Goal: Task Accomplishment & Management: Complete application form

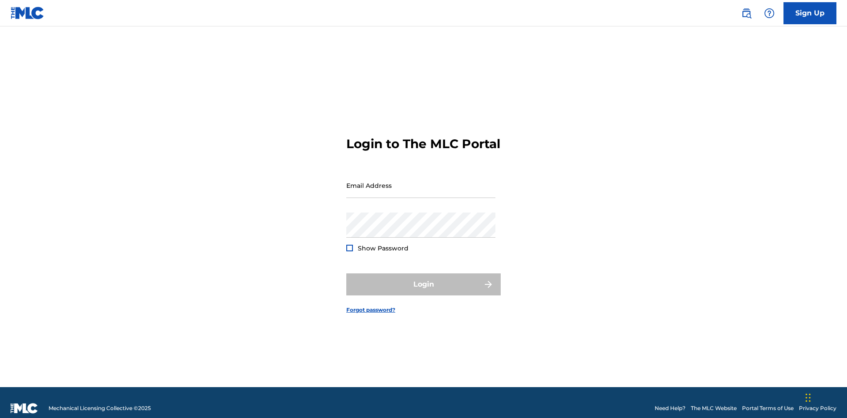
scroll to position [11, 0]
click at [421, 181] on input "Email Address" at bounding box center [420, 185] width 149 height 25
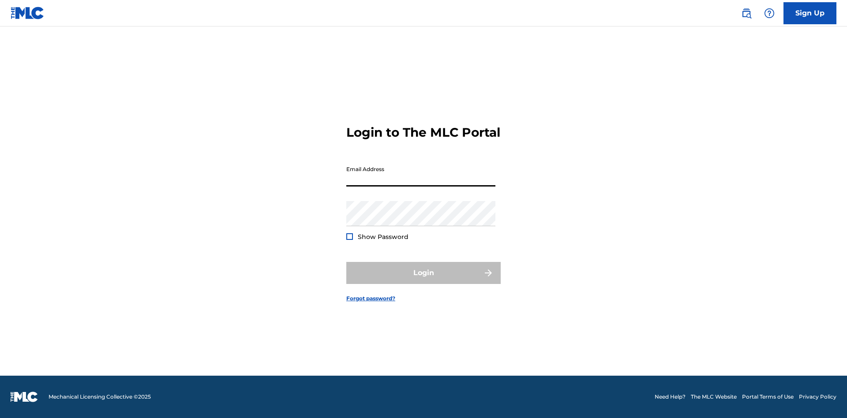
scroll to position [11, 0]
type input "[EMAIL_ADDRESS][DOMAIN_NAME]"
click at [424, 281] on button "Login" at bounding box center [423, 273] width 154 height 22
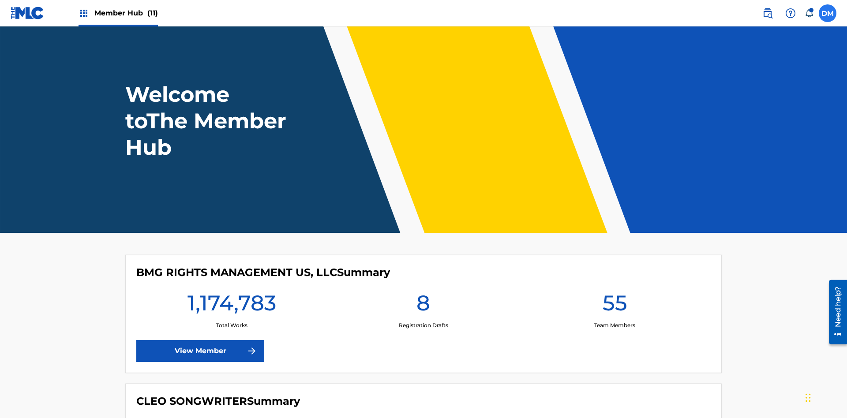
click at [828, 13] on label at bounding box center [828, 13] width 18 height 18
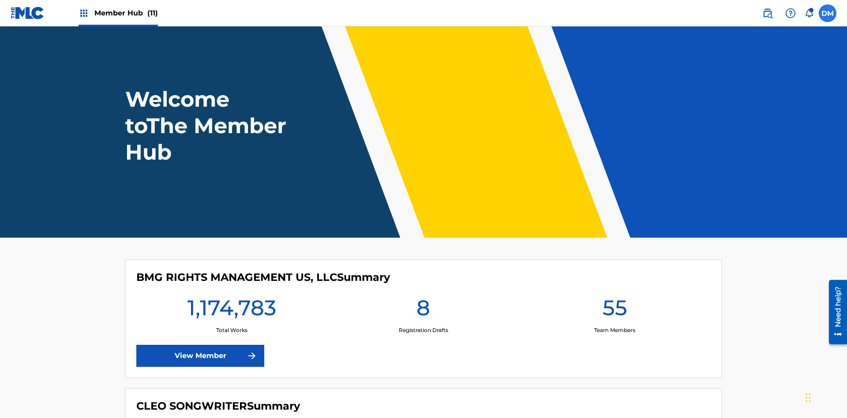
click at [828, 13] on input "[PERSON_NAME] [PERSON_NAME] [PERSON_NAME][EMAIL_ADDRESS][DOMAIN_NAME] Notificat…" at bounding box center [828, 13] width 0 height 0
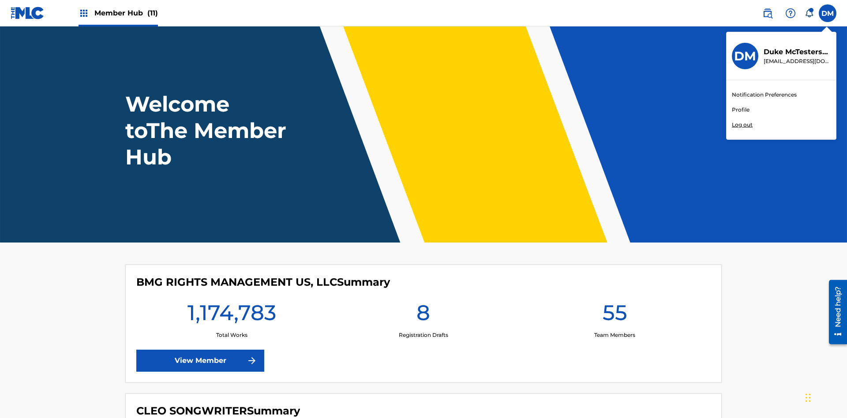
click at [740, 110] on link "Profile" at bounding box center [741, 110] width 18 height 8
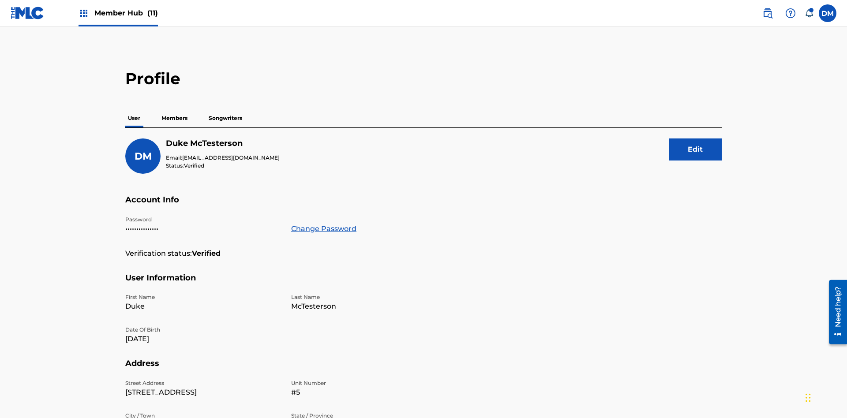
click at [175, 109] on p "Members" at bounding box center [174, 118] width 31 height 19
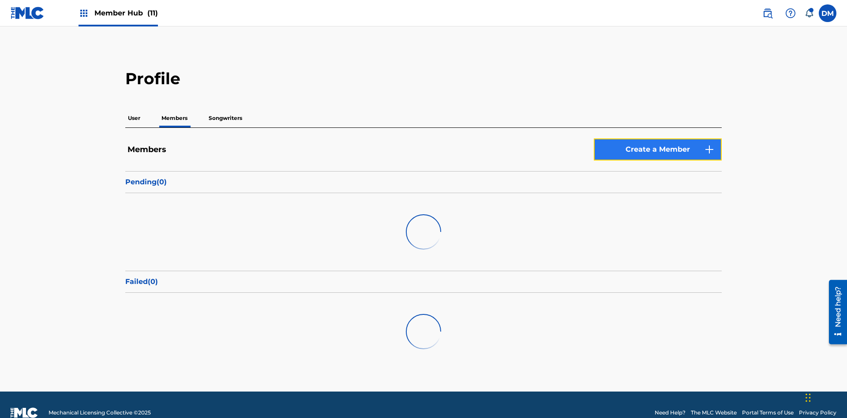
click at [658, 139] on link "Create a Member" at bounding box center [658, 150] width 128 height 22
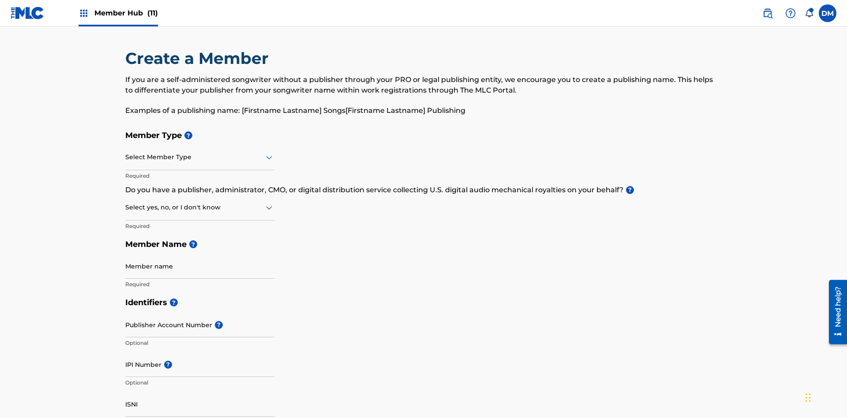
click at [126, 153] on input "text" at bounding box center [126, 157] width 2 height 9
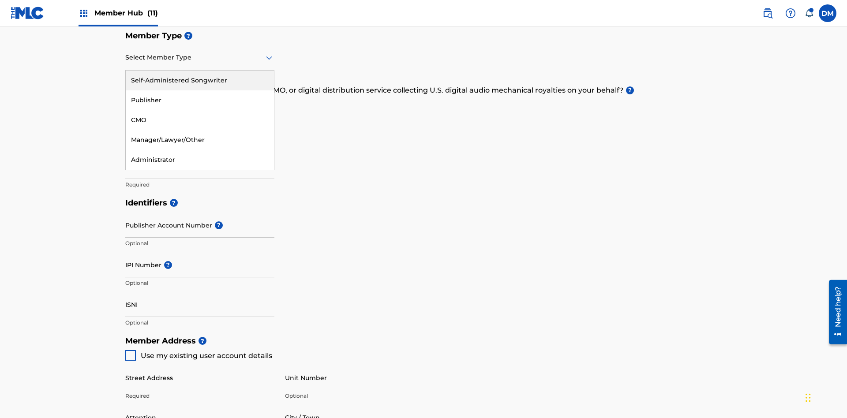
click at [200, 100] on div "Publisher" at bounding box center [200, 100] width 148 height 20
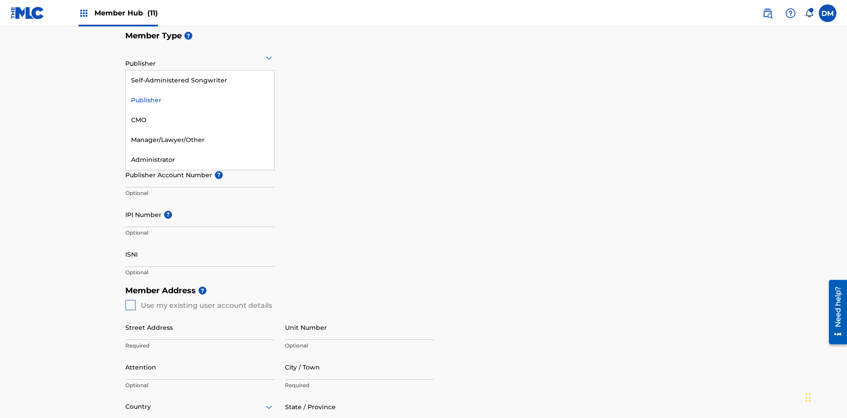
click at [200, 120] on div "CMO" at bounding box center [200, 120] width 148 height 20
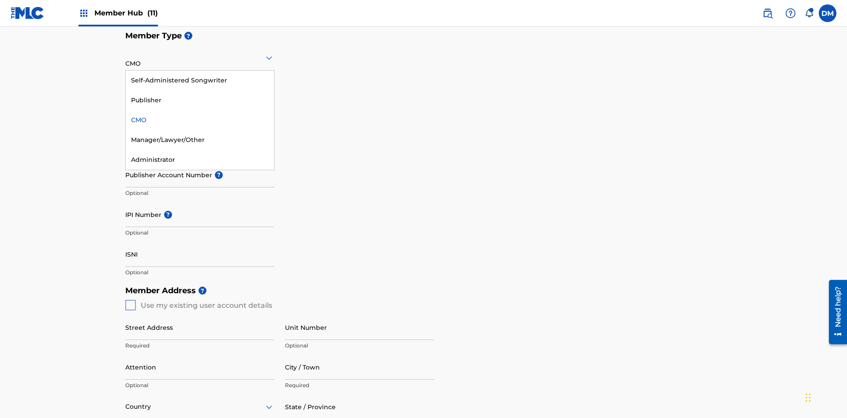
click at [200, 80] on div "Self-Administered Songwriter" at bounding box center [200, 81] width 148 height 20
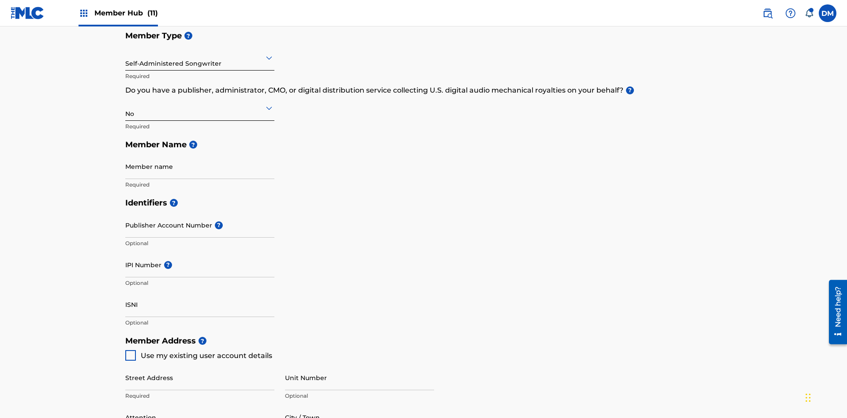
scroll to position [397, 0]
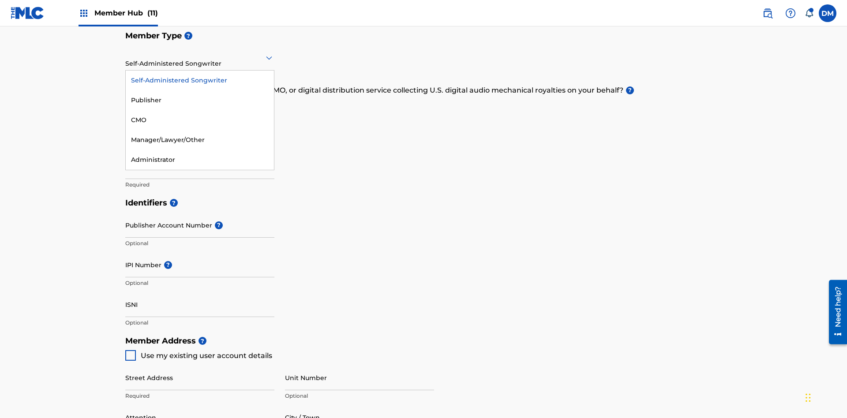
click at [200, 140] on div "Manager/Lawyer/Other" at bounding box center [200, 140] width 148 height 20
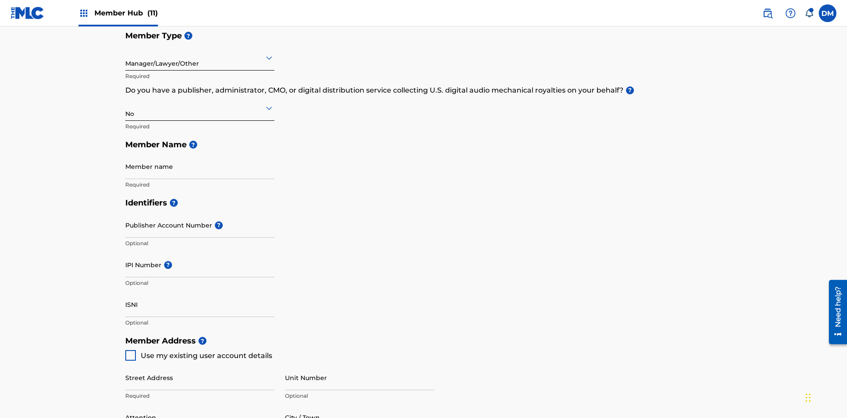
scroll to position [397, 0]
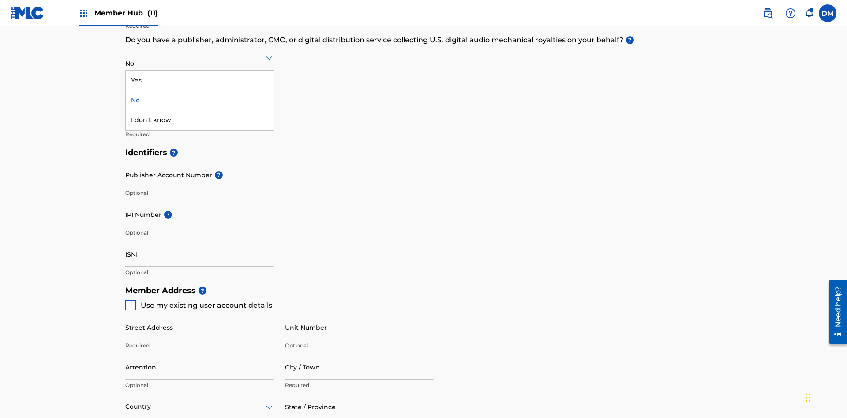
click at [200, 80] on div "Yes" at bounding box center [200, 81] width 148 height 20
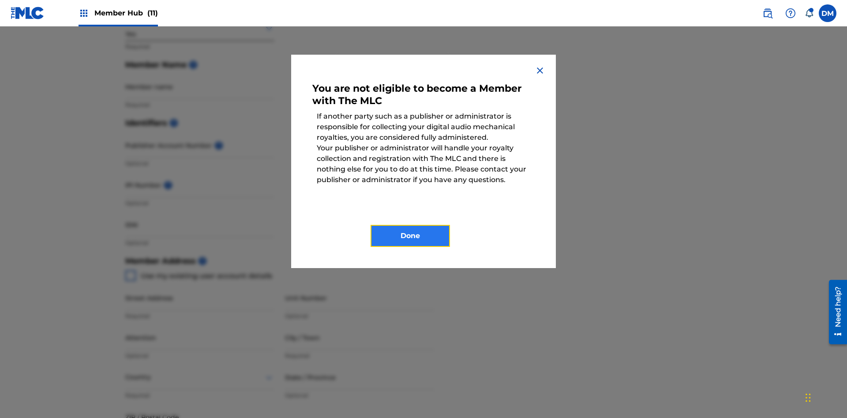
click at [410, 236] on button "Done" at bounding box center [410, 236] width 79 height 22
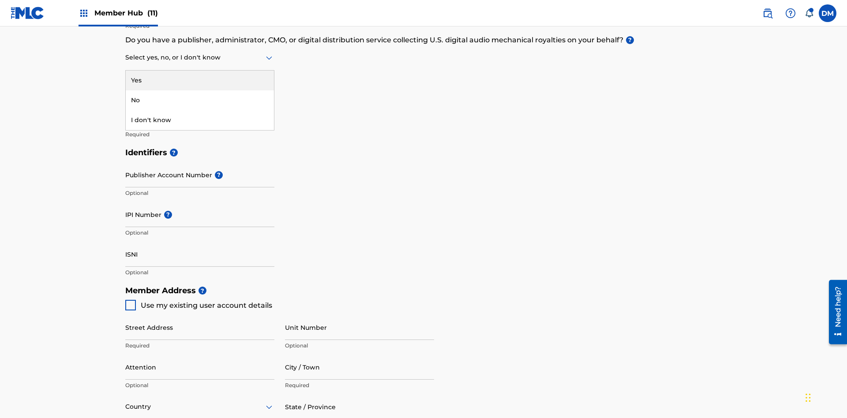
click at [200, 120] on div "I don't know" at bounding box center [200, 120] width 148 height 20
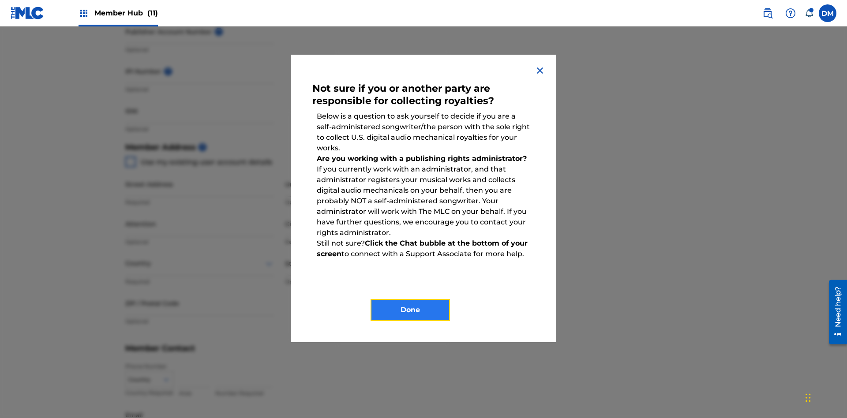
click at [410, 310] on button "Done" at bounding box center [410, 310] width 79 height 22
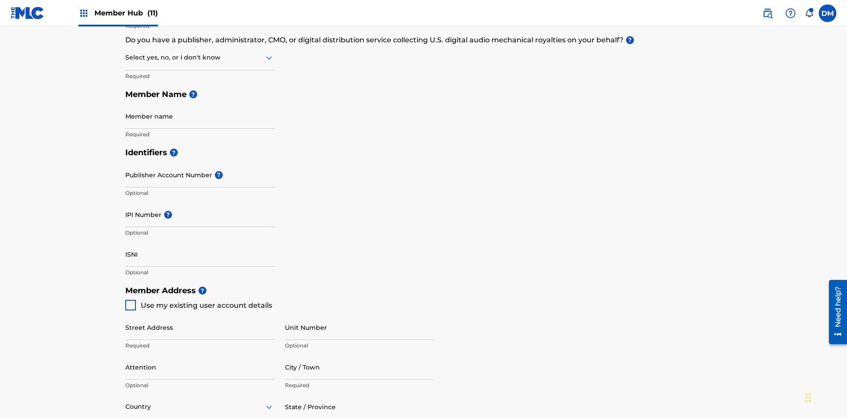
click at [126, 57] on input "text" at bounding box center [126, 57] width 2 height 9
click at [200, 100] on div "No" at bounding box center [200, 100] width 148 height 20
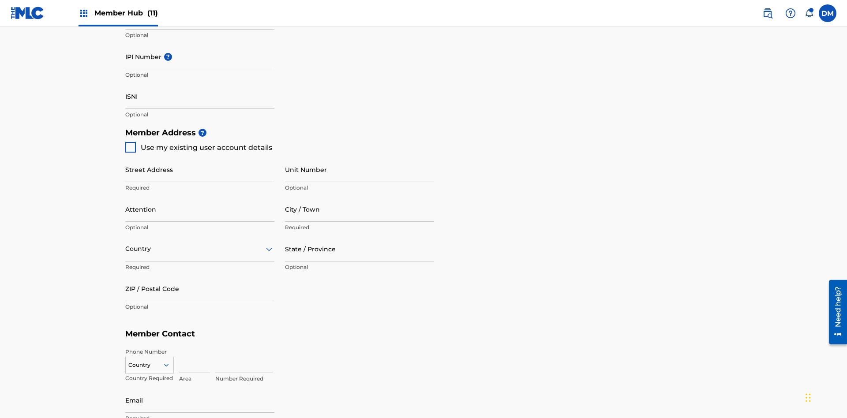
scroll to position [383, 0]
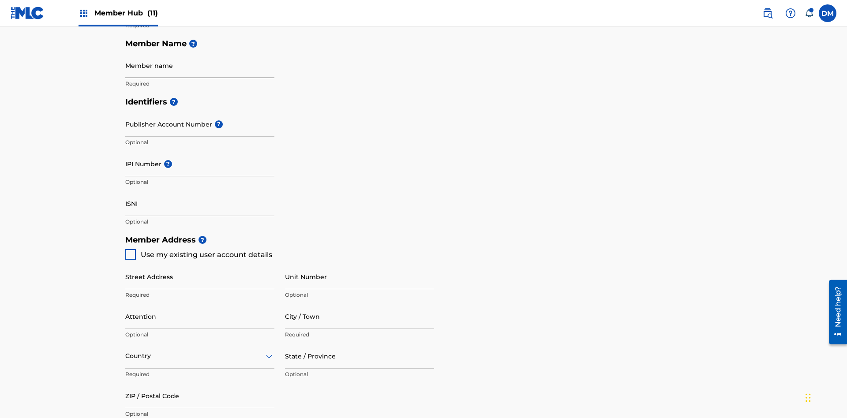
click at [200, 65] on input "Member name" at bounding box center [199, 65] width 149 height 25
type input "Z2025.09.30.04.28.28"
click at [200, 264] on input "Street Address" at bounding box center [199, 276] width 149 height 25
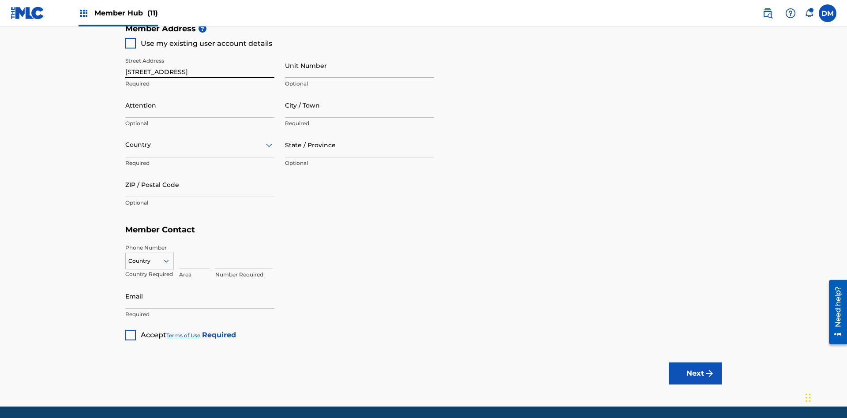
type input "[STREET_ADDRESS]"
click at [360, 65] on input "Unit Number" at bounding box center [359, 65] width 149 height 25
type input "Unit A"
click at [200, 93] on input "Attention" at bounding box center [199, 105] width 149 height 25
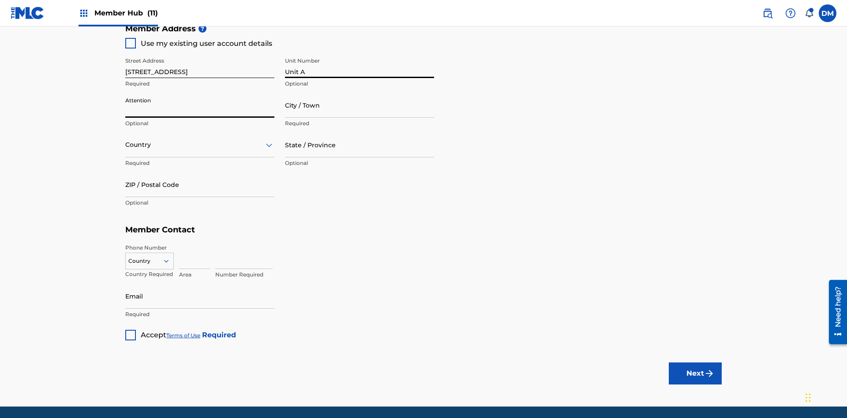
scroll to position [443, 0]
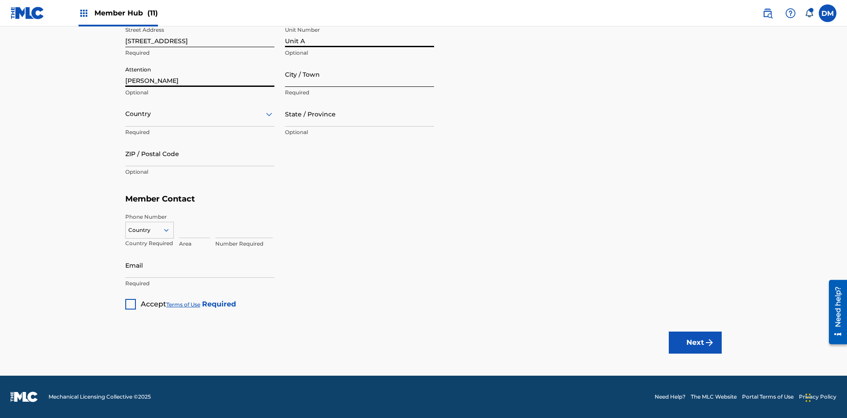
type input "[PERSON_NAME]"
click at [360, 74] on input "City / Town" at bounding box center [359, 74] width 149 height 25
type input "[GEOGRAPHIC_DATA]"
click at [126, 114] on input "text" at bounding box center [126, 113] width 2 height 9
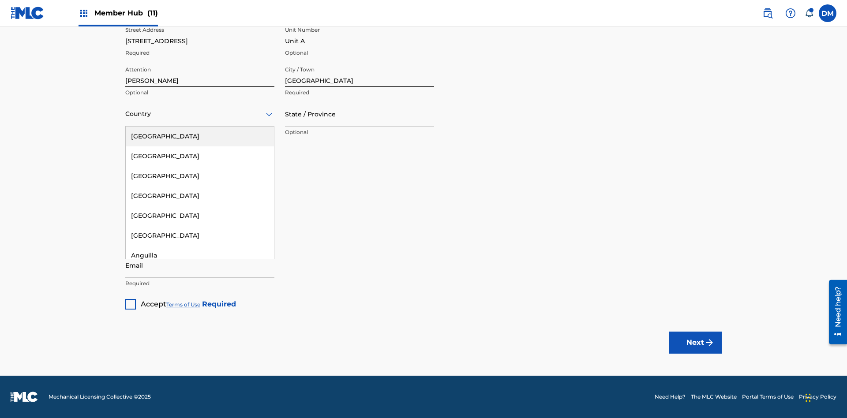
click at [200, 136] on div "[GEOGRAPHIC_DATA]" at bounding box center [200, 137] width 148 height 20
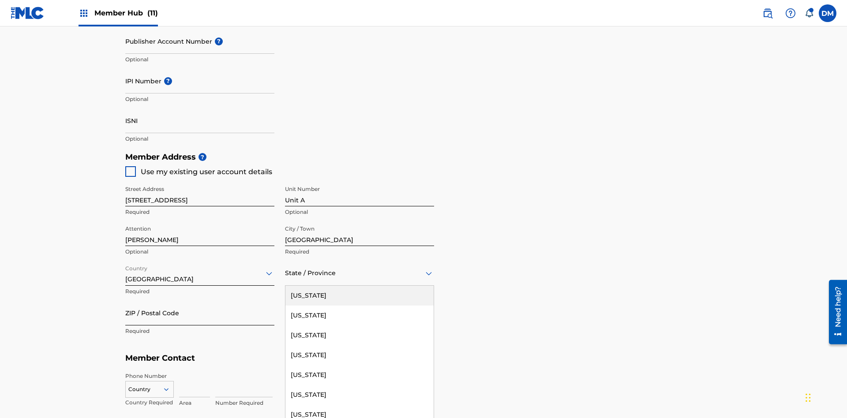
click at [200, 300] on input "ZIP / Postal Code" at bounding box center [199, 312] width 149 height 25
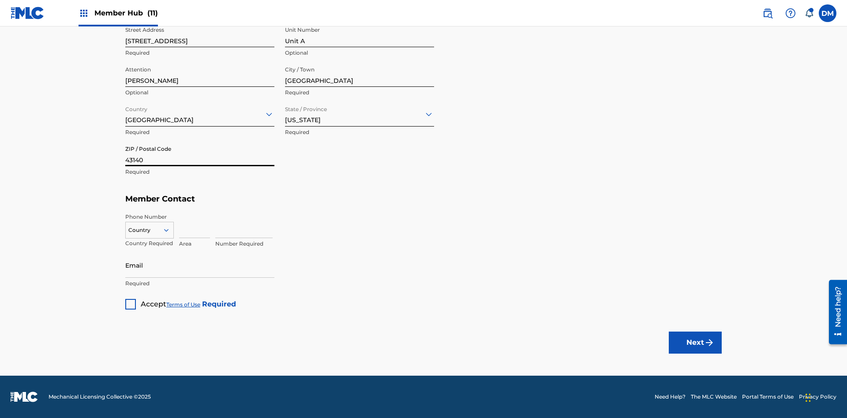
type input "43140"
click at [170, 230] on icon at bounding box center [166, 230] width 8 height 8
click at [150, 244] on div "US, [GEOGRAPHIC_DATA] +1" at bounding box center [150, 252] width 48 height 34
click at [195, 225] on input at bounding box center [194, 225] width 31 height 25
type input "740"
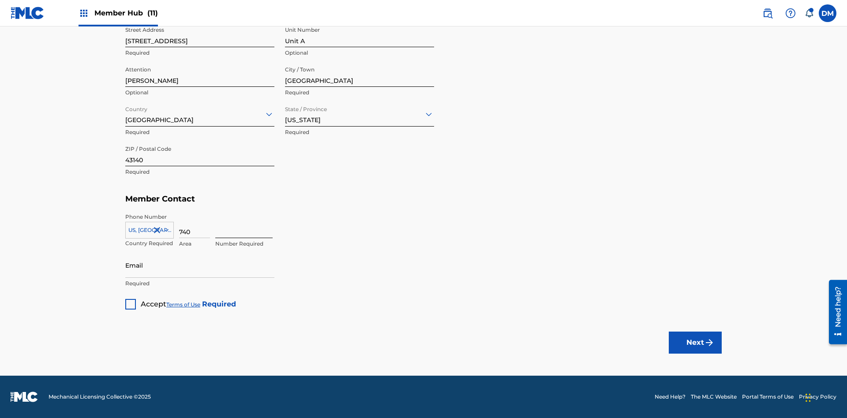
click at [244, 225] on input at bounding box center [243, 225] width 57 height 25
type input "8675309"
click at [200, 265] on input "Email" at bounding box center [199, 265] width 149 height 25
type input "[EMAIL_ADDRESS][DOMAIN_NAME]"
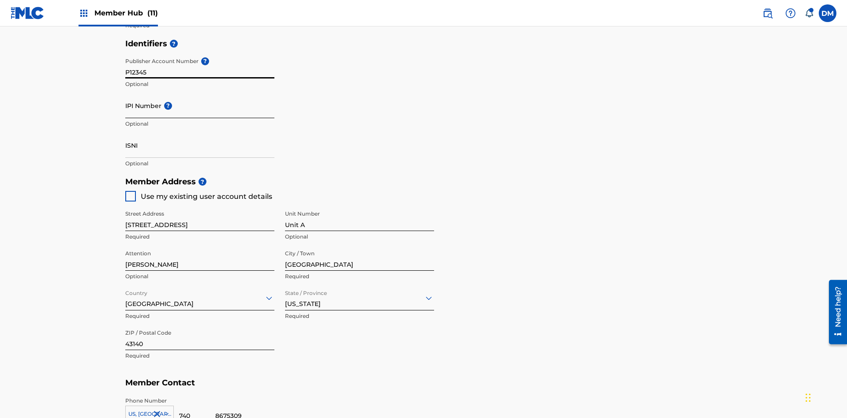
type input "P12345"
click at [200, 93] on input "IPI Number ?" at bounding box center [199, 105] width 149 height 25
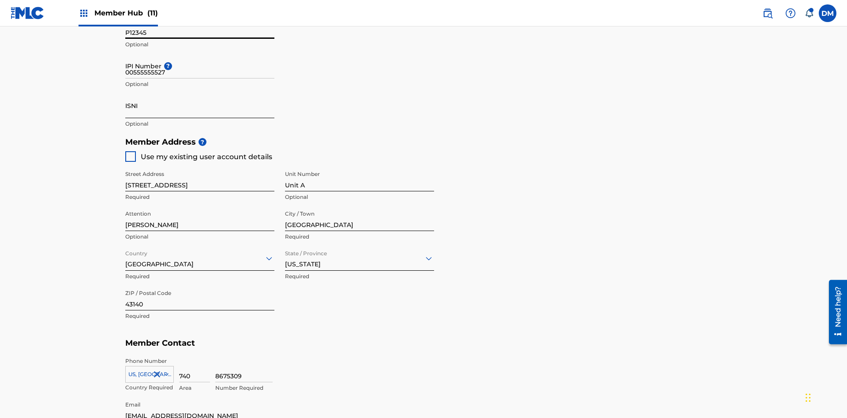
type input "00555555527"
click at [200, 93] on input "ISNI" at bounding box center [199, 105] width 149 height 25
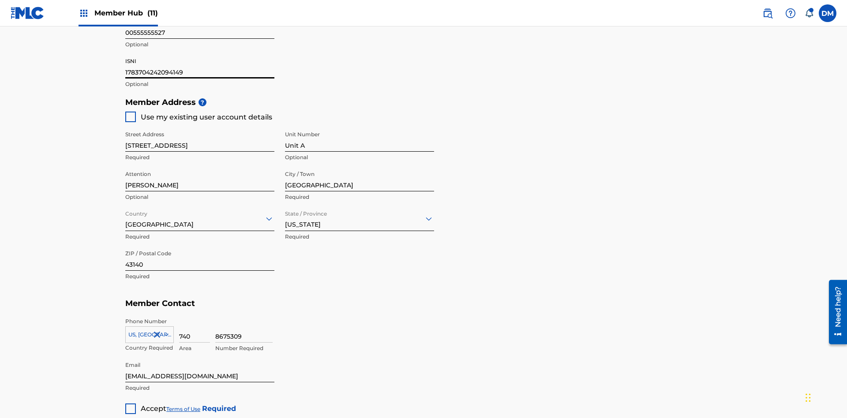
type input "1783704242094149"
click at [131, 404] on div at bounding box center [130, 409] width 11 height 11
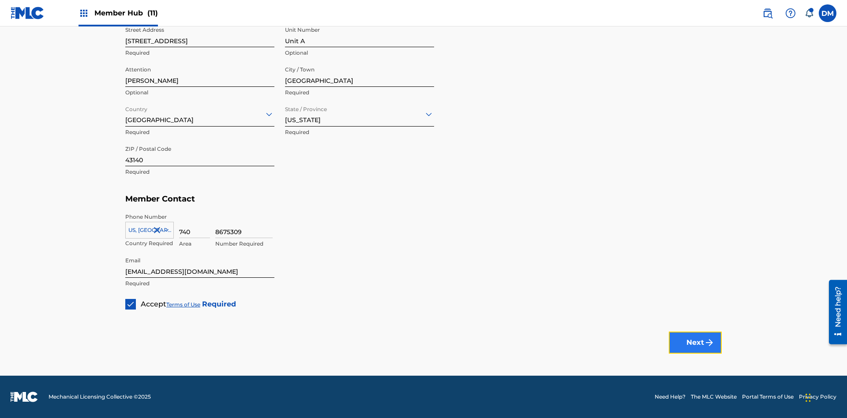
click at [695, 342] on button "Next" at bounding box center [695, 343] width 53 height 22
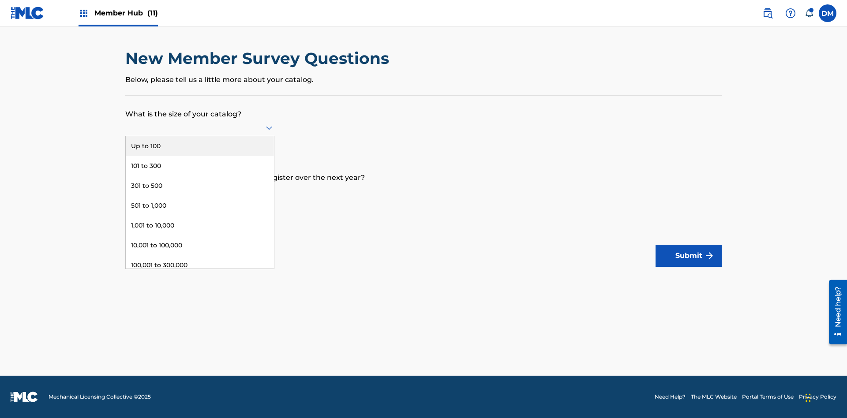
click at [200, 186] on div "301 to 500" at bounding box center [200, 186] width 148 height 20
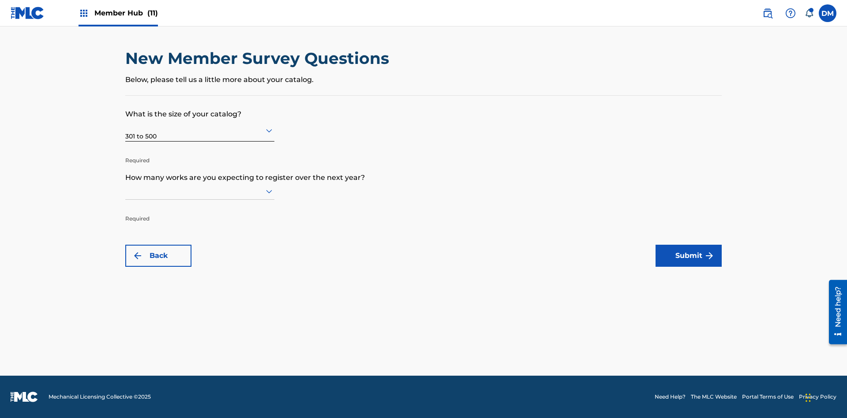
click at [126, 191] on input "text" at bounding box center [126, 191] width 2 height 9
